Goal: Task Accomplishment & Management: Manage account settings

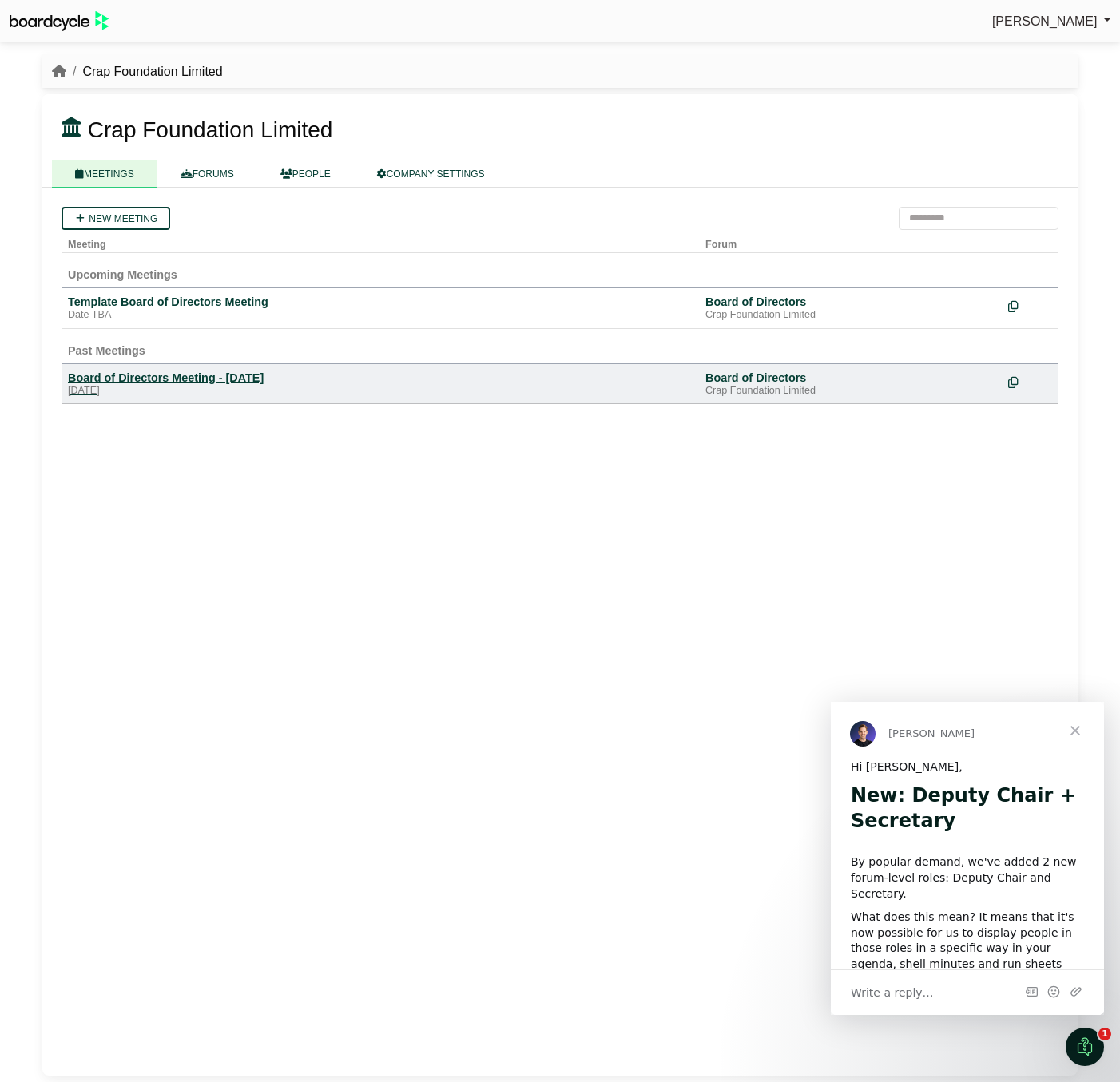
click at [269, 374] on div "Board of Directors Meeting - [DATE]" at bounding box center [380, 378] width 625 height 15
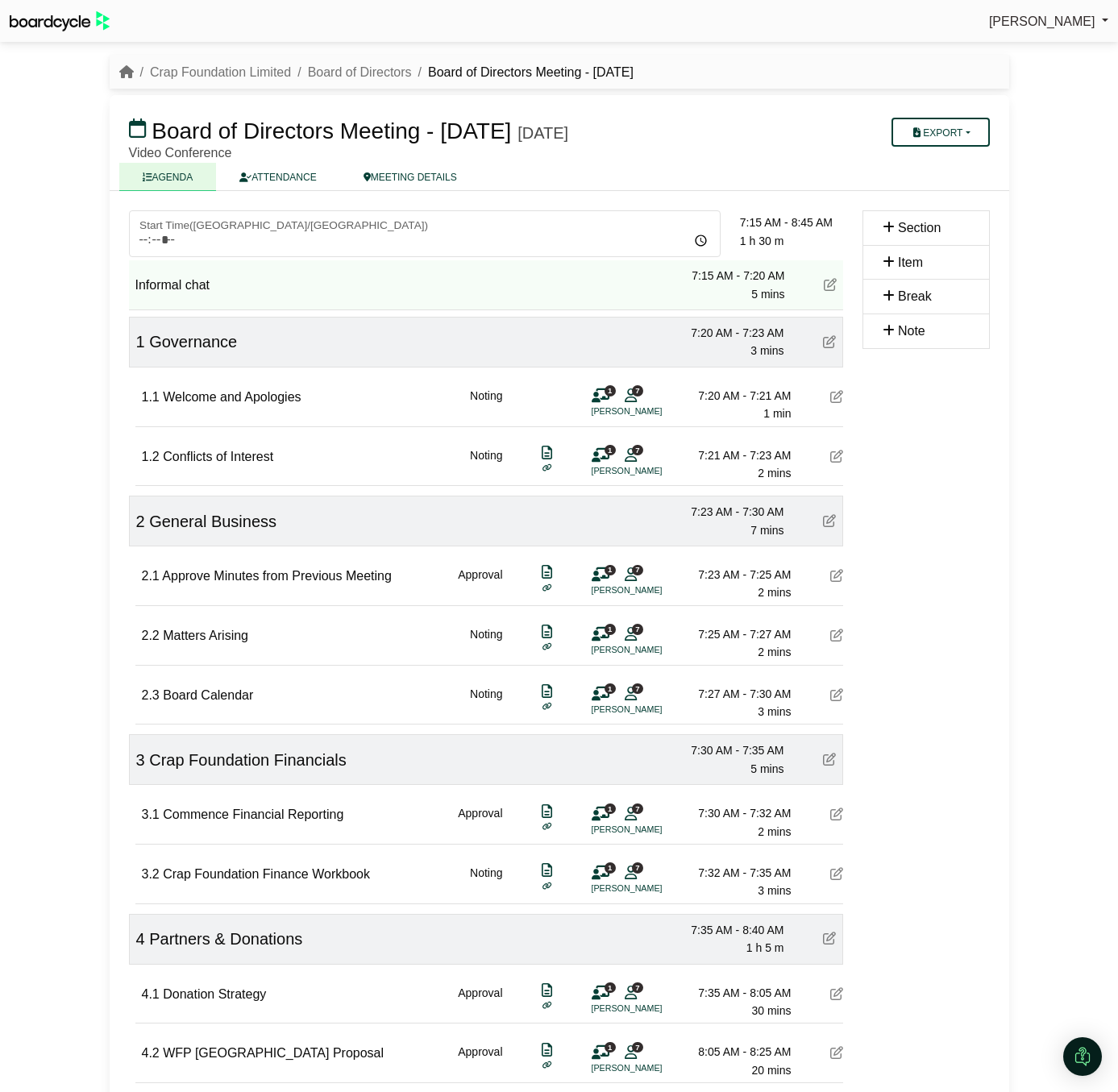
scroll to position [375, 0]
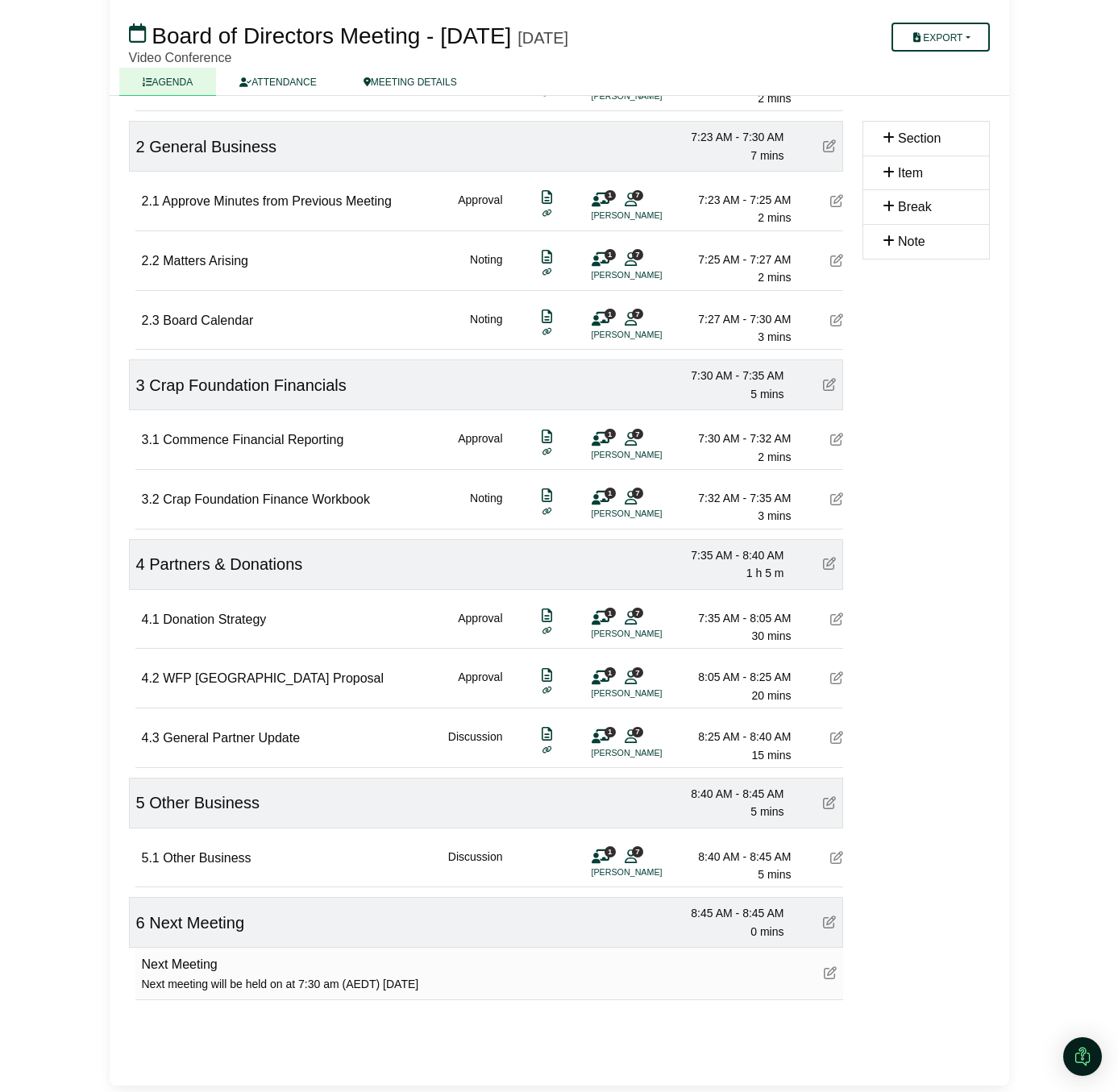
click at [837, 975] on icon at bounding box center [830, 973] width 13 height 13
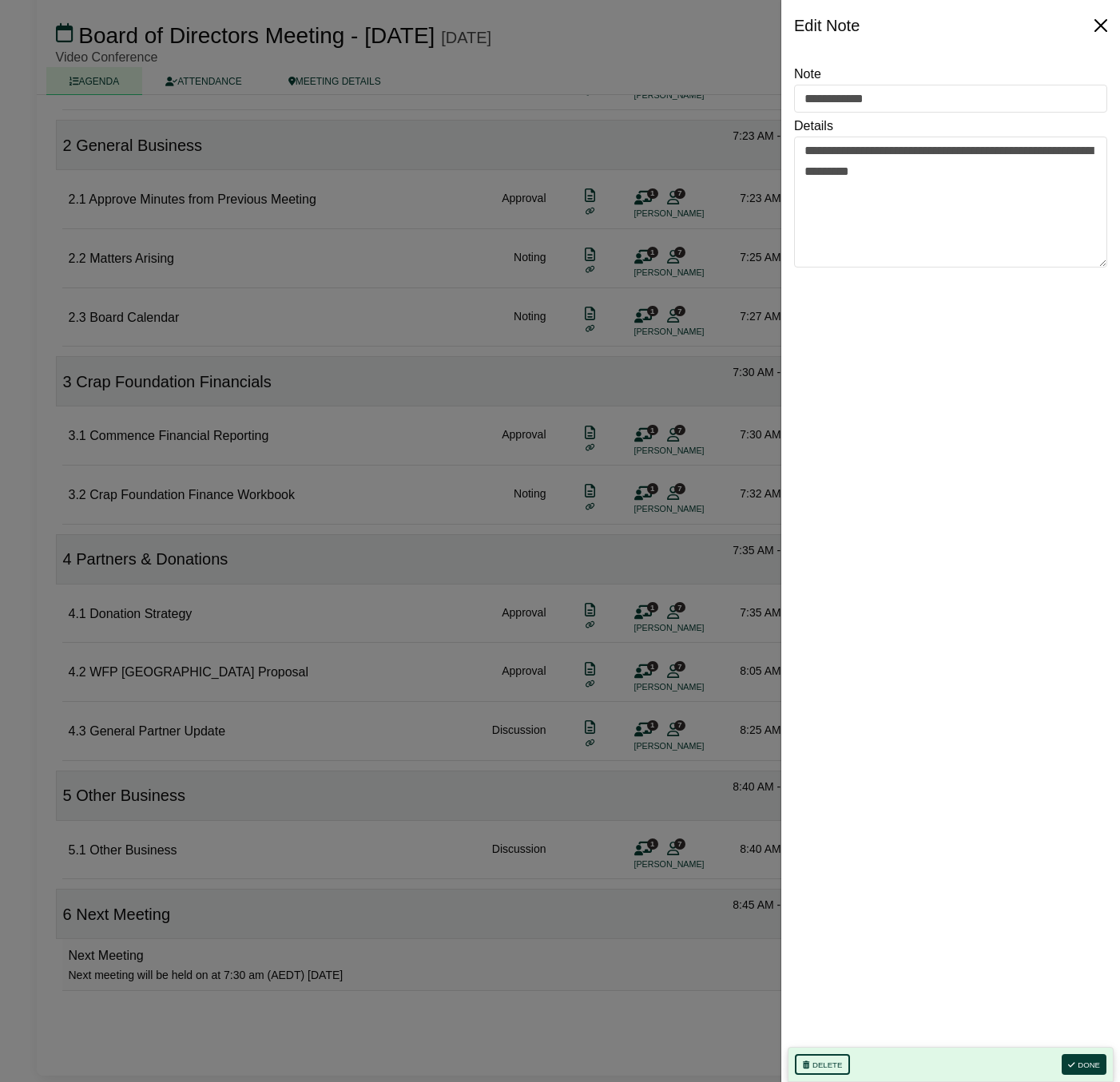
click at [1097, 24] on button "Close" at bounding box center [1100, 25] width 25 height 25
